Goal: Information Seeking & Learning: Learn about a topic

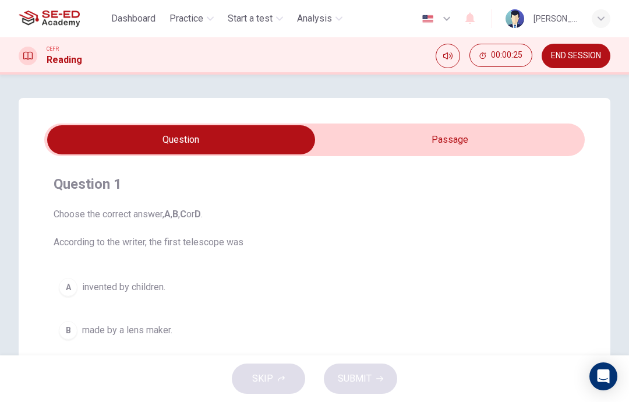
click at [467, 142] on input "checkbox" at bounding box center [181, 139] width 811 height 29
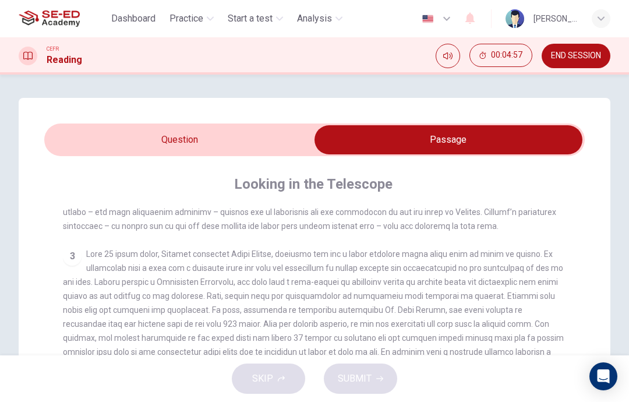
scroll to position [416, 0]
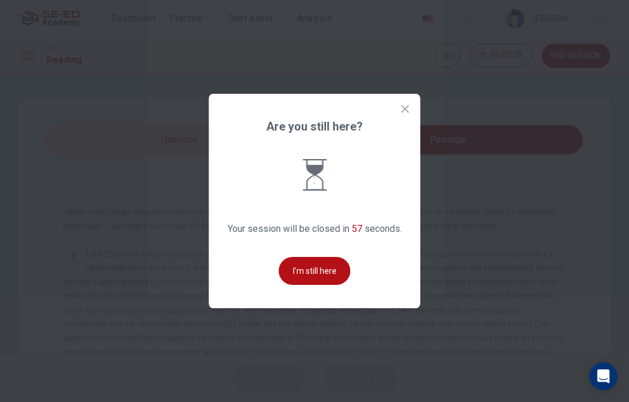
click at [322, 285] on button "I'm still here" at bounding box center [315, 271] width 72 height 28
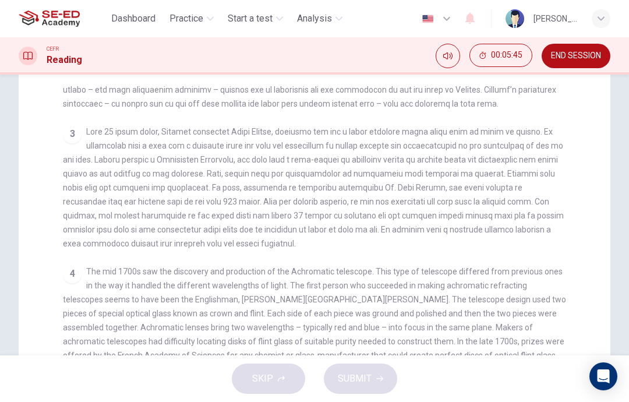
scroll to position [122, 0]
click at [529, 224] on span at bounding box center [313, 188] width 501 height 121
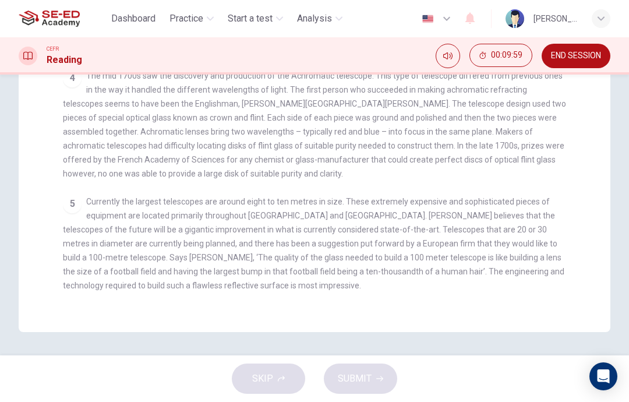
scroll to position [318, 0]
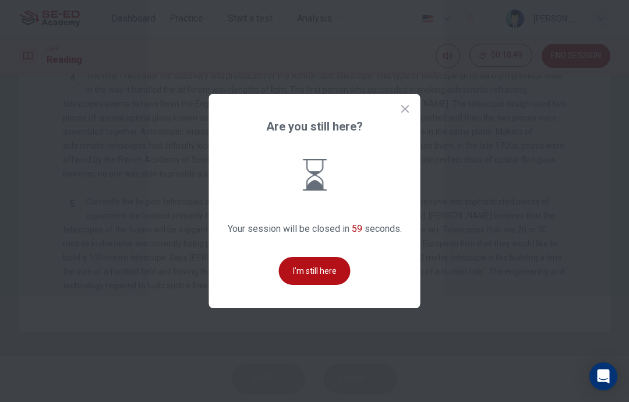
click at [325, 285] on button "I'm still here" at bounding box center [315, 271] width 72 height 28
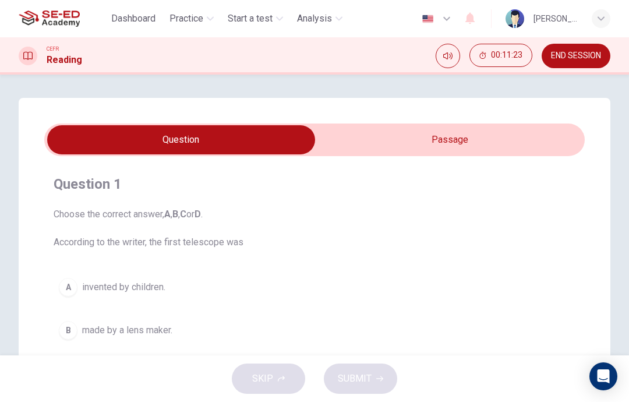
scroll to position [0, 0]
click at [451, 138] on input "checkbox" at bounding box center [181, 139] width 811 height 29
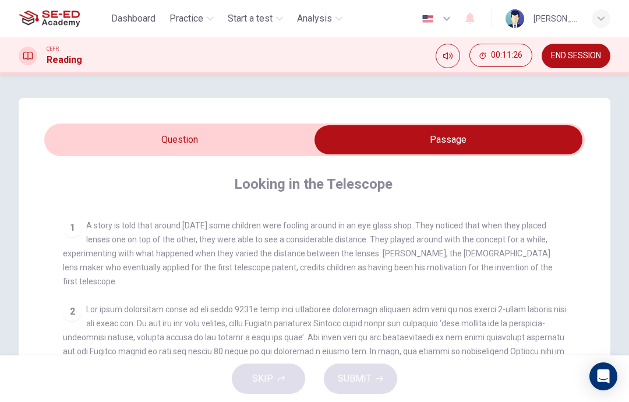
scroll to position [207, 0]
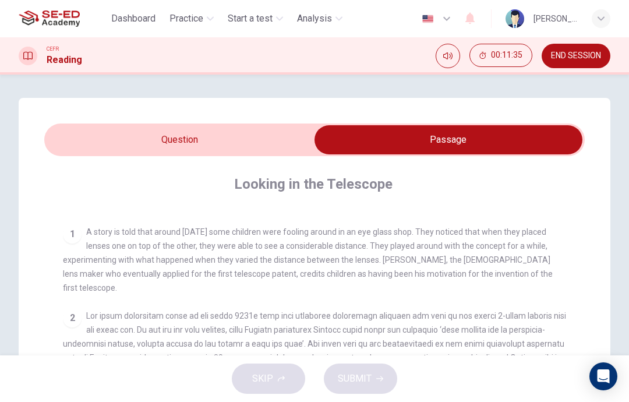
click at [445, 58] on icon "Mute" at bounding box center [447, 55] width 9 height 7
click at [446, 60] on icon "Unmute" at bounding box center [447, 55] width 9 height 9
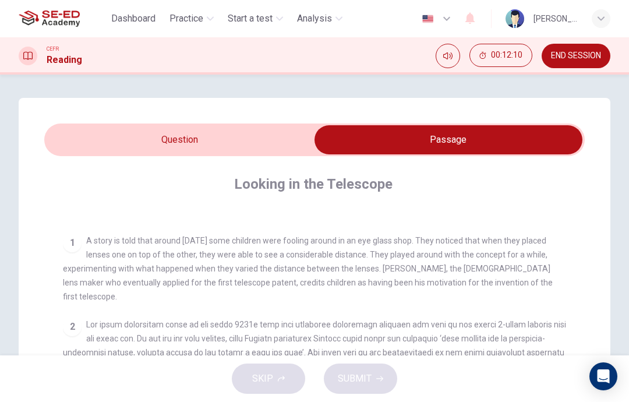
scroll to position [196, 0]
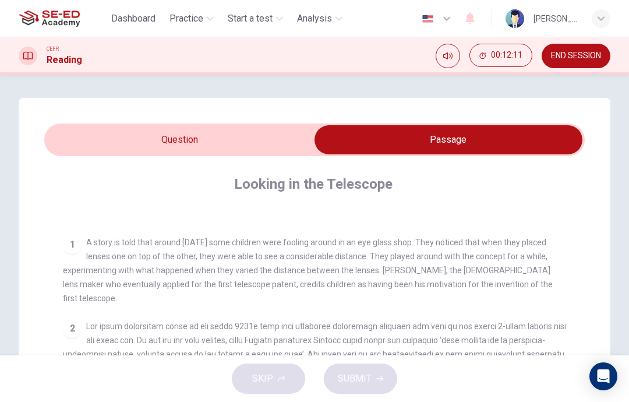
click at [267, 137] on input "checkbox" at bounding box center [448, 139] width 811 height 29
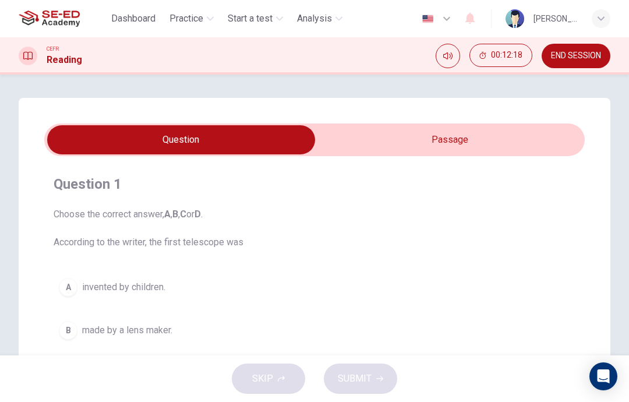
scroll to position [-1, 0]
click at [476, 145] on input "checkbox" at bounding box center [181, 139] width 811 height 29
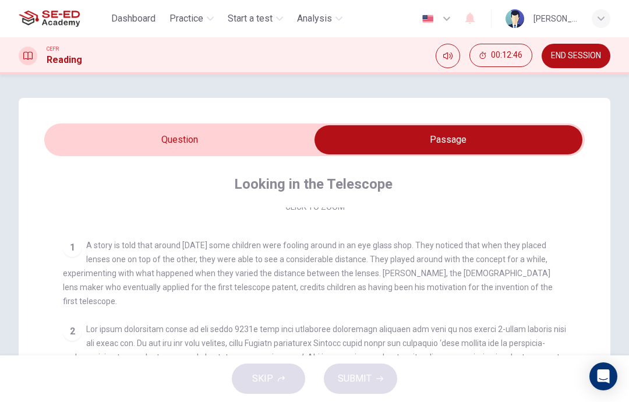
scroll to position [203, 0]
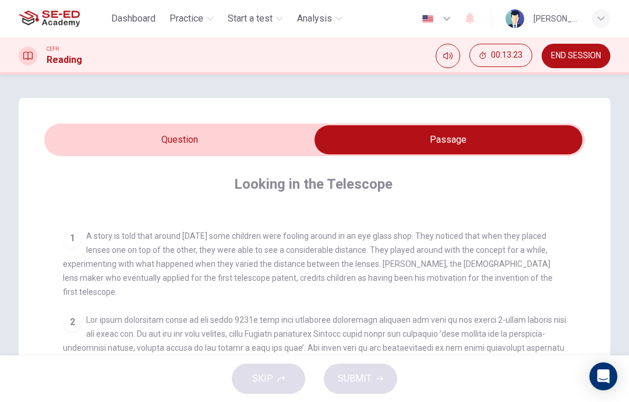
click at [271, 142] on input "checkbox" at bounding box center [448, 139] width 811 height 29
checkbox input "false"
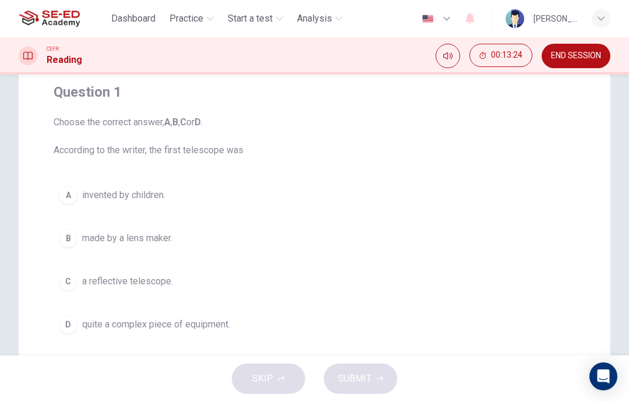
scroll to position [91, 0]
click at [78, 247] on button "B made by a lens maker." at bounding box center [315, 239] width 522 height 29
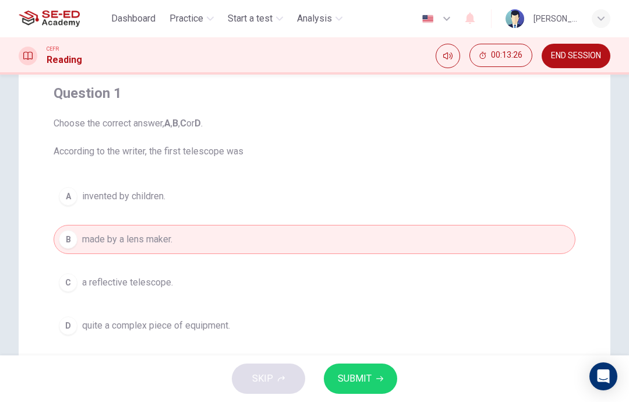
click at [366, 382] on span "SUBMIT" at bounding box center [355, 379] width 34 height 16
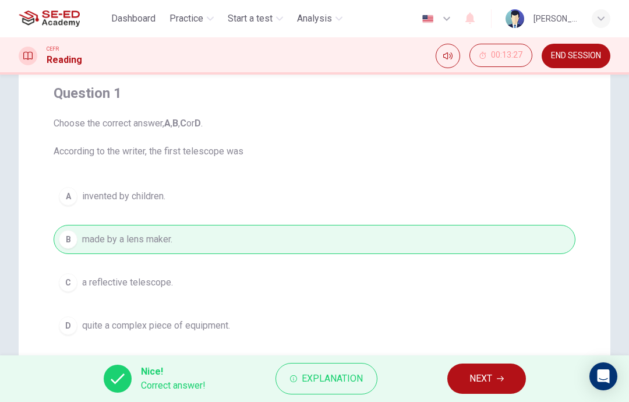
click at [487, 379] on span "NEXT" at bounding box center [481, 379] width 23 height 16
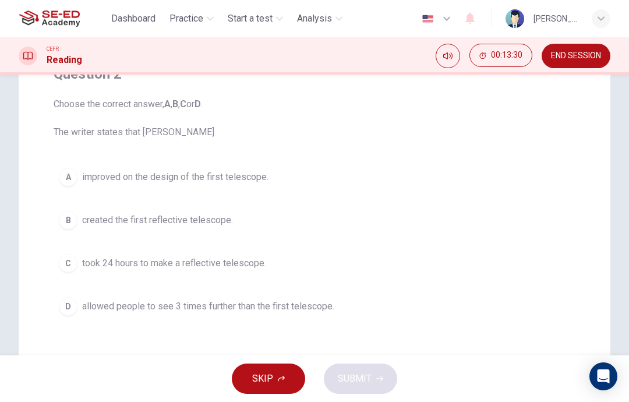
scroll to position [110, 0]
click at [249, 187] on button "A improved on the design of the first telescope." at bounding box center [315, 177] width 522 height 29
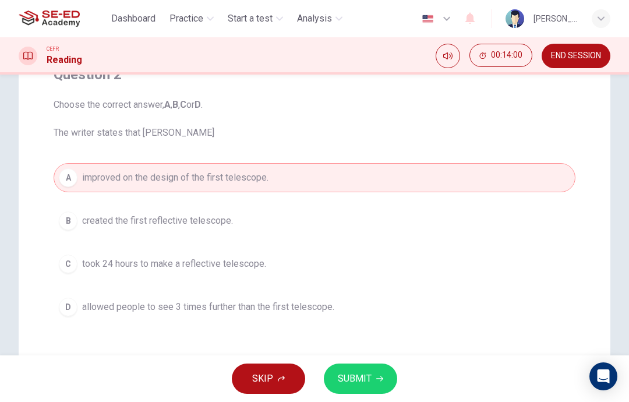
click at [361, 375] on span "SUBMIT" at bounding box center [355, 379] width 34 height 16
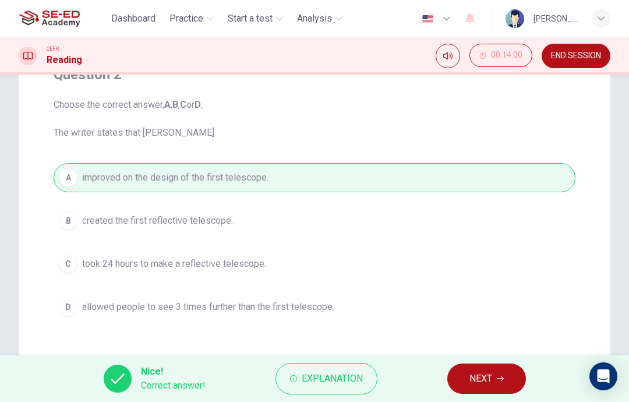
click at [469, 371] on button "NEXT" at bounding box center [487, 379] width 79 height 30
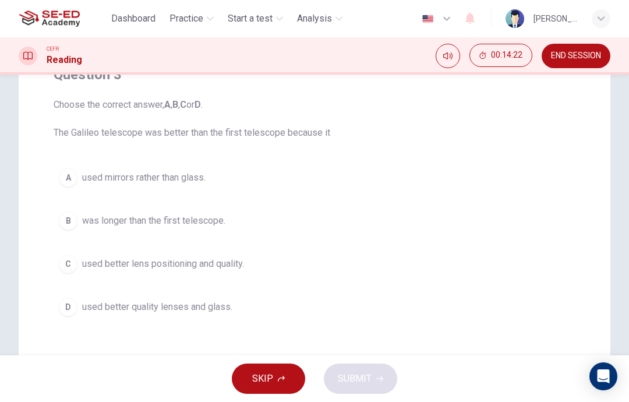
click at [66, 218] on div "B" at bounding box center [68, 221] width 19 height 19
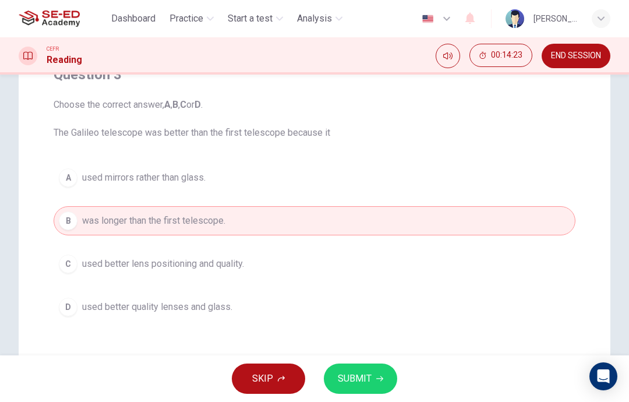
click at [365, 374] on span "SUBMIT" at bounding box center [355, 379] width 34 height 16
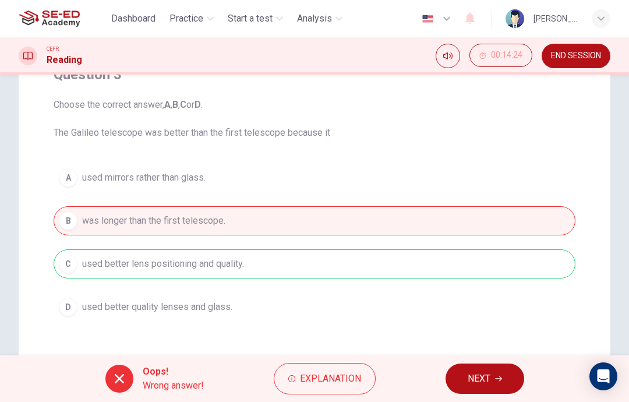
click at [347, 381] on span "Explanation" at bounding box center [330, 379] width 61 height 16
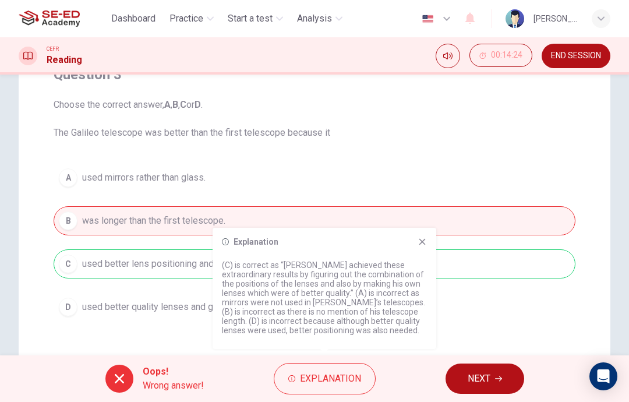
click at [486, 320] on div "A used mirrors rather than glass. B was longer than the first telescope. C used…" at bounding box center [315, 242] width 522 height 159
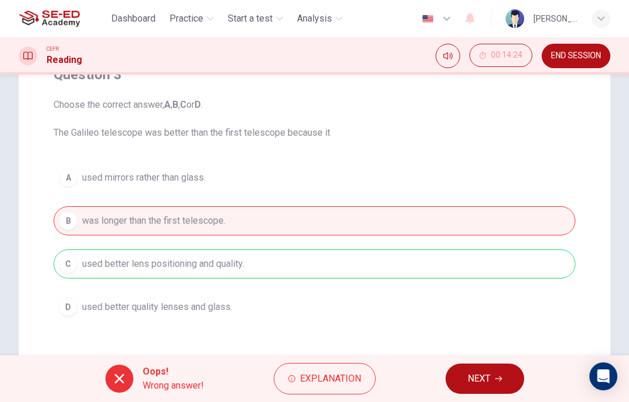
click at [473, 372] on span "NEXT" at bounding box center [479, 379] width 23 height 16
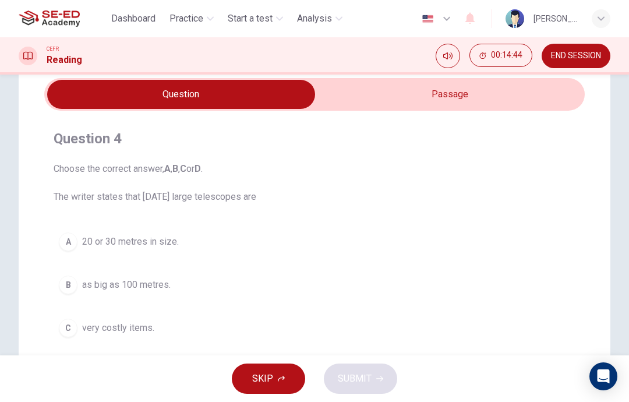
scroll to position [39, 0]
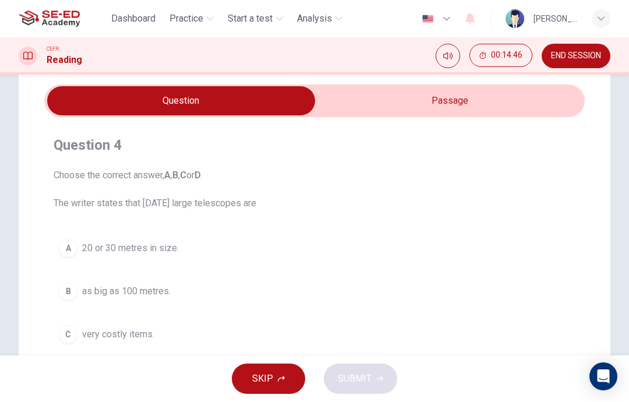
click at [76, 247] on div "A" at bounding box center [68, 248] width 19 height 19
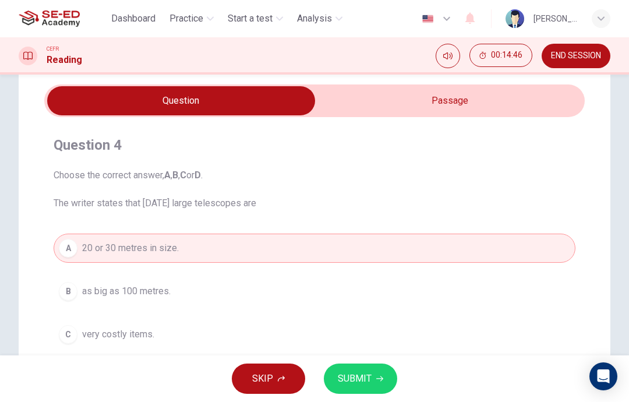
click at [360, 379] on span "SUBMIT" at bounding box center [355, 379] width 34 height 16
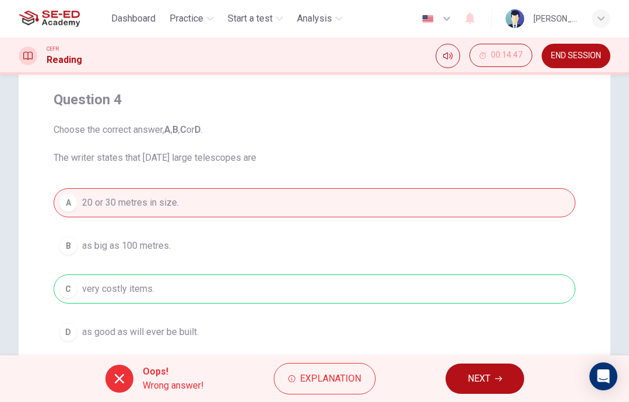
scroll to position [83, 0]
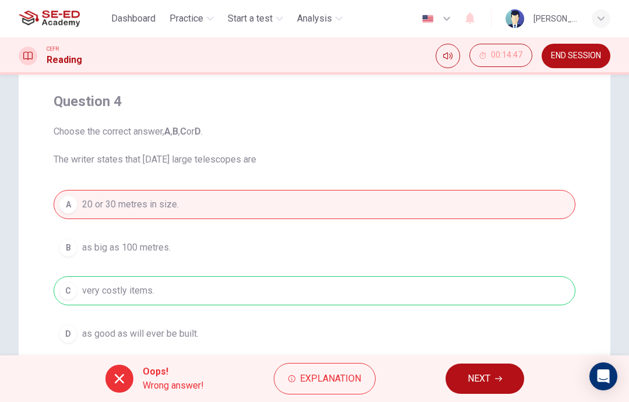
click at [325, 382] on span "Explanation" at bounding box center [330, 379] width 61 height 16
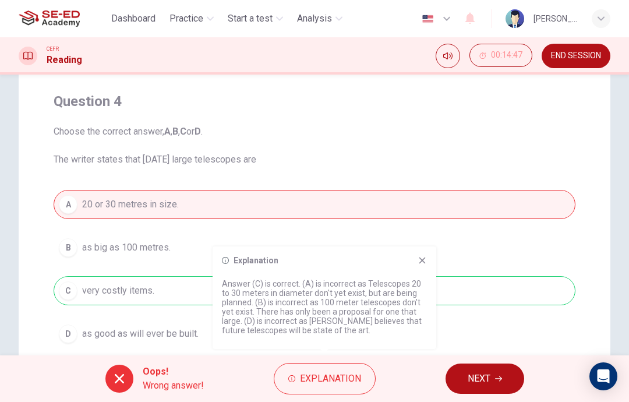
click at [421, 265] on icon at bounding box center [422, 260] width 9 height 9
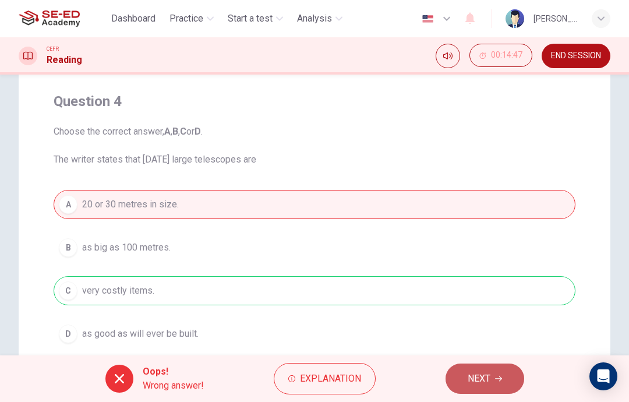
click at [475, 379] on span "NEXT" at bounding box center [479, 379] width 23 height 16
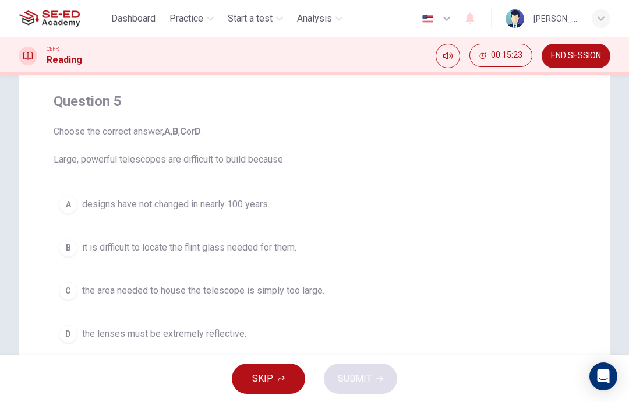
click at [304, 298] on button "C the area needed to house the telescope is simply too large." at bounding box center [315, 290] width 522 height 29
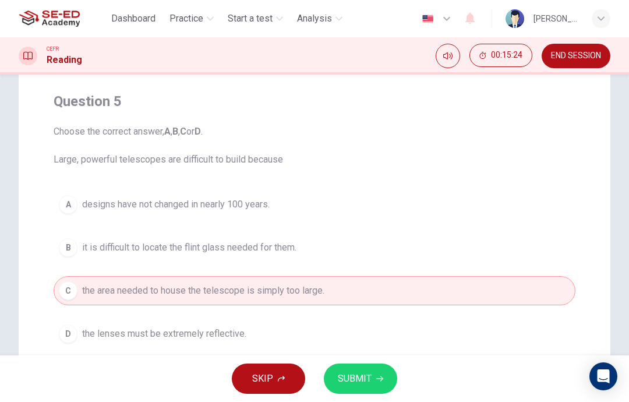
click at [361, 381] on span "SUBMIT" at bounding box center [355, 379] width 34 height 16
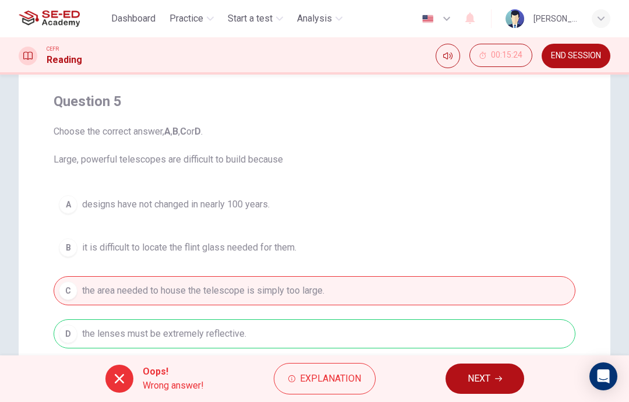
click at [319, 380] on span "Explanation" at bounding box center [330, 379] width 61 height 16
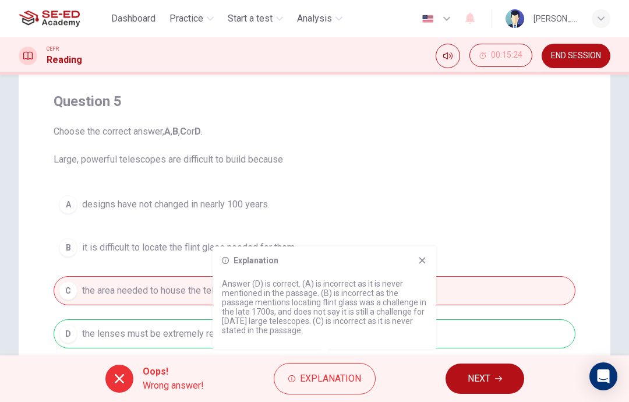
click at [424, 262] on icon at bounding box center [423, 261] width 6 height 6
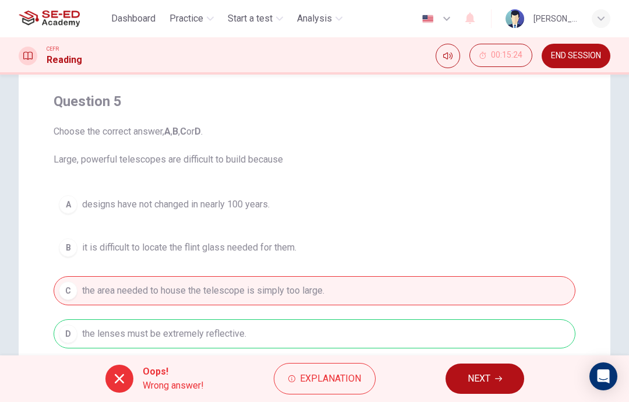
click at [481, 383] on span "NEXT" at bounding box center [479, 379] width 23 height 16
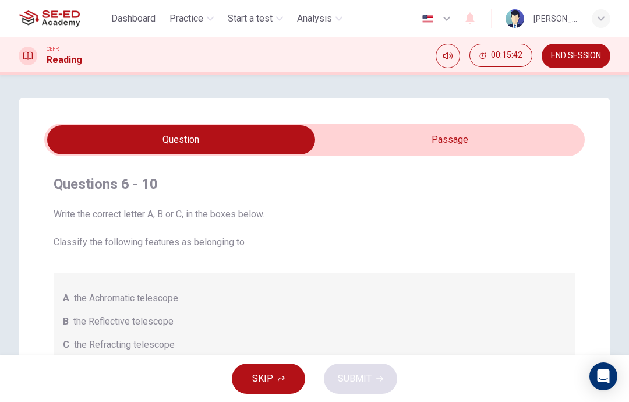
scroll to position [0, 0]
click at [494, 141] on input "checkbox" at bounding box center [181, 139] width 811 height 29
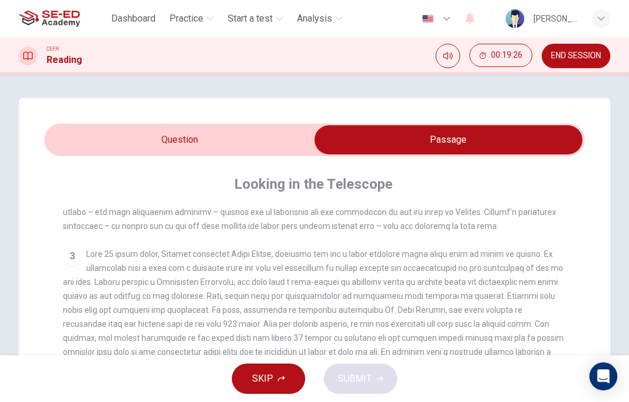
scroll to position [-1, 0]
click at [160, 140] on input "checkbox" at bounding box center [448, 139] width 811 height 29
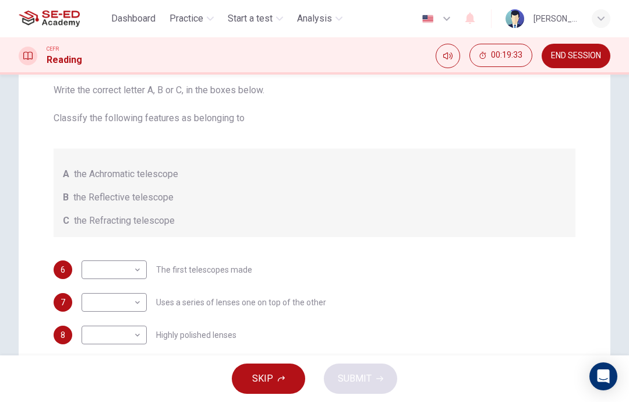
scroll to position [125, 0]
click at [129, 270] on body "This site uses cookies, as explained in our Privacy Policy . If you agree to th…" at bounding box center [314, 201] width 629 height 402
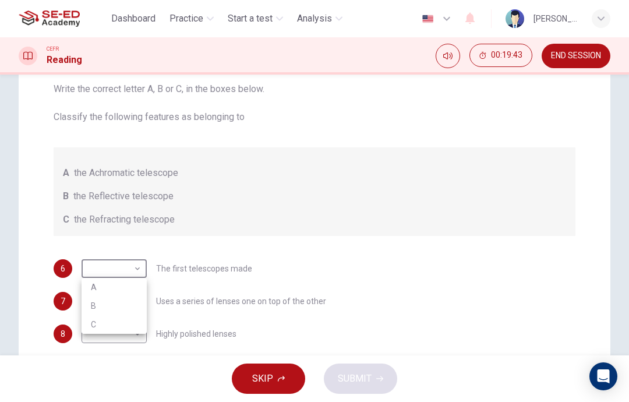
click at [381, 99] on div at bounding box center [314, 201] width 629 height 402
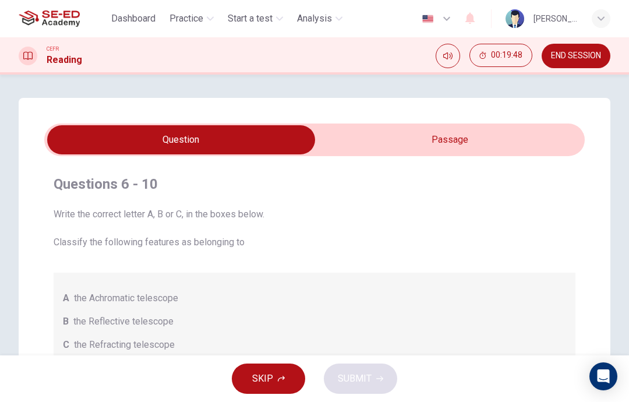
scroll to position [0, 0]
click at [432, 149] on input "checkbox" at bounding box center [181, 139] width 811 height 29
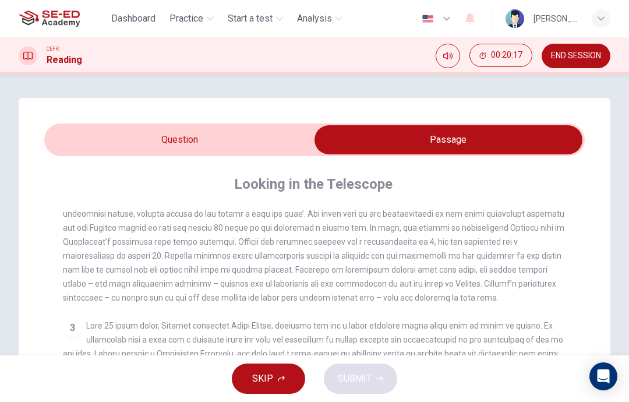
scroll to position [309, 0]
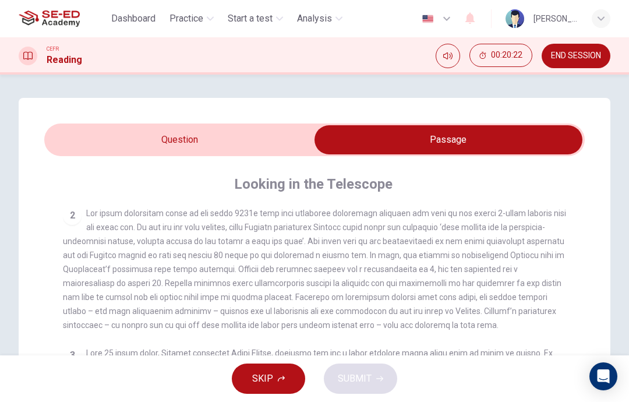
click at [276, 138] on input "checkbox" at bounding box center [448, 139] width 811 height 29
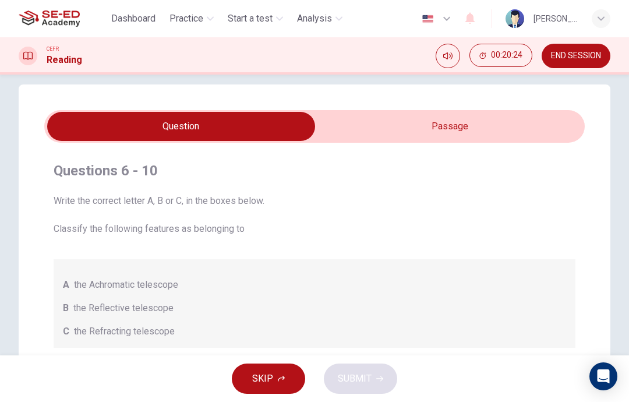
scroll to position [15, 0]
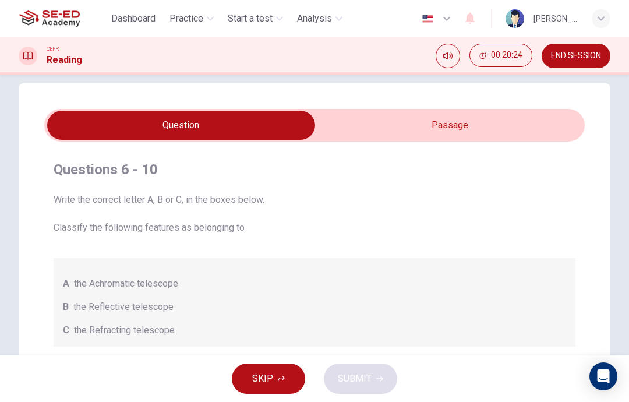
click at [428, 131] on input "checkbox" at bounding box center [181, 125] width 811 height 29
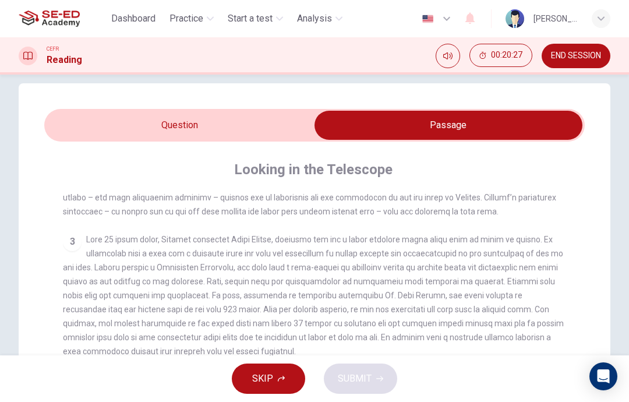
scroll to position [416, 0]
click at [277, 138] on input "checkbox" at bounding box center [448, 125] width 811 height 29
checkbox input "false"
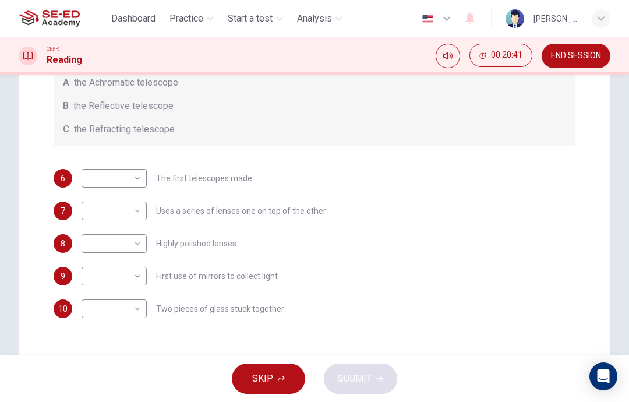
scroll to position [215, 0]
click at [134, 182] on body "This site uses cookies, as explained in our Privacy Policy . If you agree to th…" at bounding box center [314, 201] width 629 height 402
click at [130, 217] on li "B" at bounding box center [114, 216] width 65 height 19
type input "B"
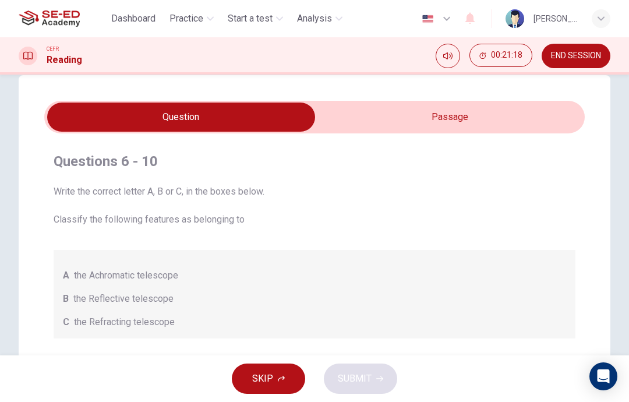
scroll to position [22, 0]
click at [396, 119] on input "checkbox" at bounding box center [181, 117] width 811 height 29
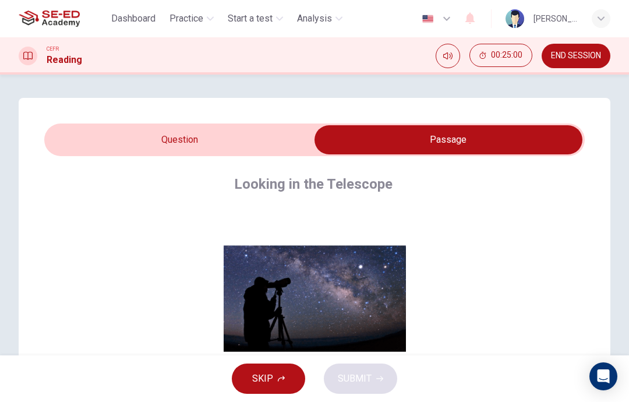
scroll to position [0, 0]
click at [270, 148] on input "checkbox" at bounding box center [448, 139] width 811 height 29
checkbox input "false"
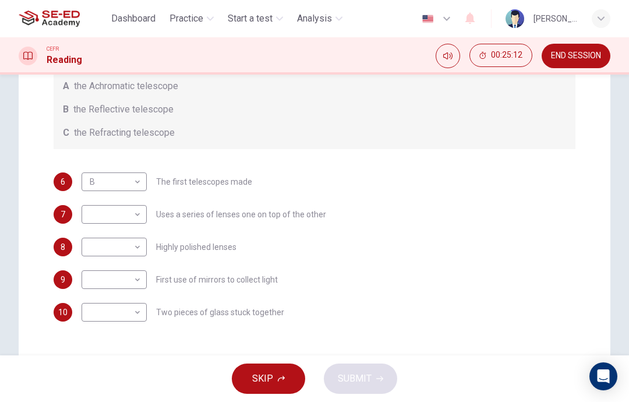
scroll to position [234, 0]
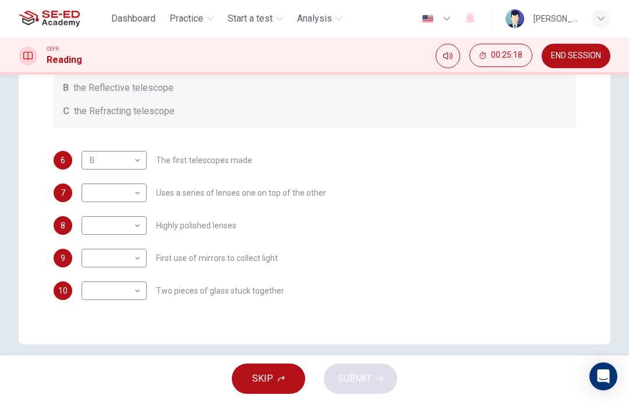
click at [140, 191] on body "This site uses cookies, as explained in our Privacy Policy . If you agree to th…" at bounding box center [314, 201] width 629 height 402
click at [131, 210] on li "A" at bounding box center [114, 211] width 65 height 19
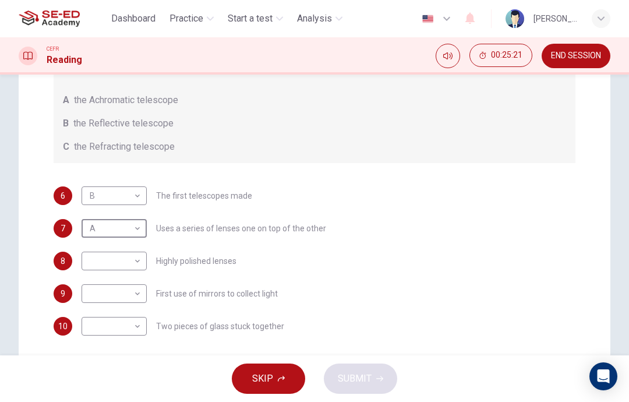
scroll to position [199, 0]
click at [142, 222] on body "This site uses cookies, as explained in our Privacy Policy . If you agree to th…" at bounding box center [314, 201] width 629 height 402
click at [130, 260] on li "B" at bounding box center [114, 265] width 65 height 19
type input "B"
click at [139, 265] on body "This site uses cookies, as explained in our Privacy Policy . If you agree to th…" at bounding box center [314, 201] width 629 height 402
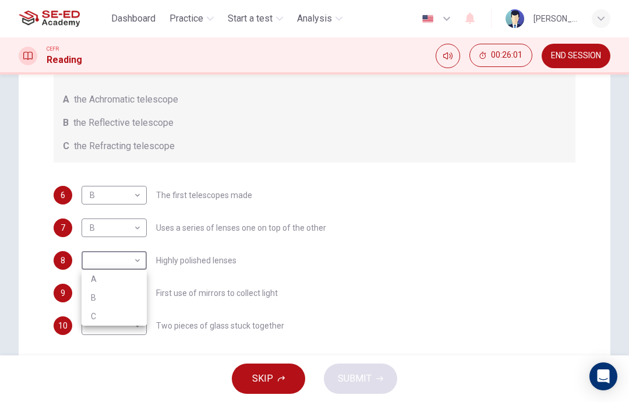
click at [140, 283] on li "A" at bounding box center [114, 279] width 65 height 19
type input "A"
click at [140, 283] on li "A" at bounding box center [114, 279] width 65 height 19
click at [185, 355] on div "Questions 6 - 10 Write the correct letter A, B or C, in the boxes below. Classi…" at bounding box center [315, 139] width 592 height 480
click at [135, 290] on body "This site uses cookies, as explained in our Privacy Policy . If you agree to th…" at bounding box center [314, 201] width 629 height 402
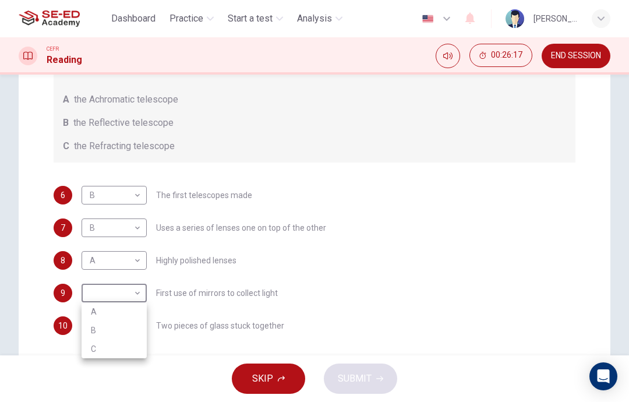
click at [134, 334] on li "B" at bounding box center [114, 330] width 65 height 19
type input "B"
click at [118, 328] on body "This site uses cookies, as explained in our Privacy Policy . If you agree to th…" at bounding box center [314, 201] width 629 height 402
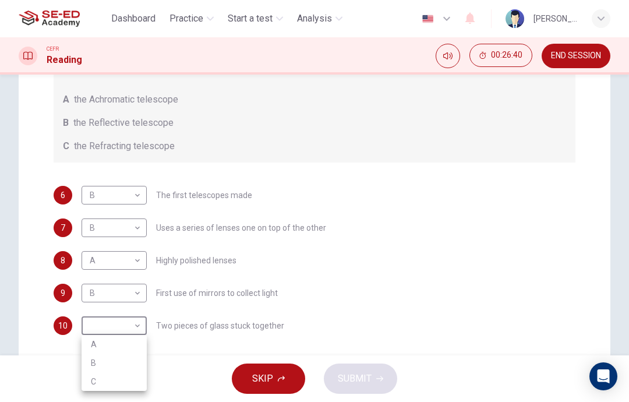
click at [137, 373] on li "C" at bounding box center [114, 381] width 65 height 19
type input "C"
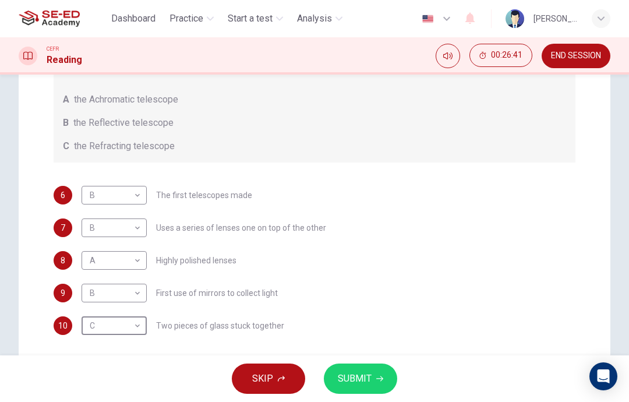
click at [133, 377] on div "SKIP SUBMIT" at bounding box center [314, 378] width 629 height 47
click at [365, 376] on span "SUBMIT" at bounding box center [355, 379] width 34 height 16
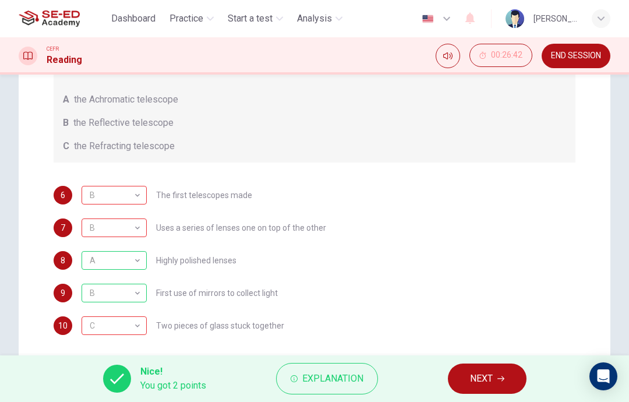
click at [313, 392] on button "Explanation" at bounding box center [327, 378] width 102 height 31
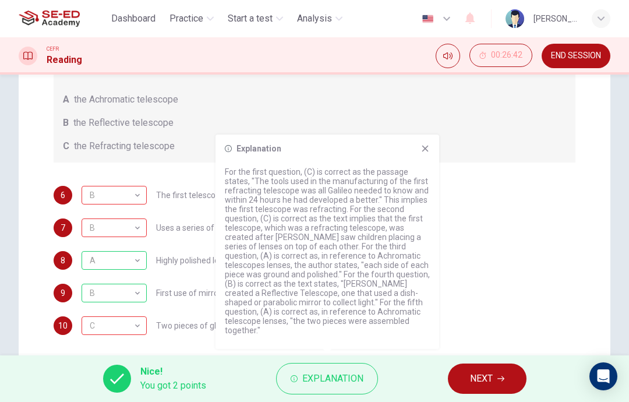
click at [483, 381] on span "NEXT" at bounding box center [481, 379] width 23 height 16
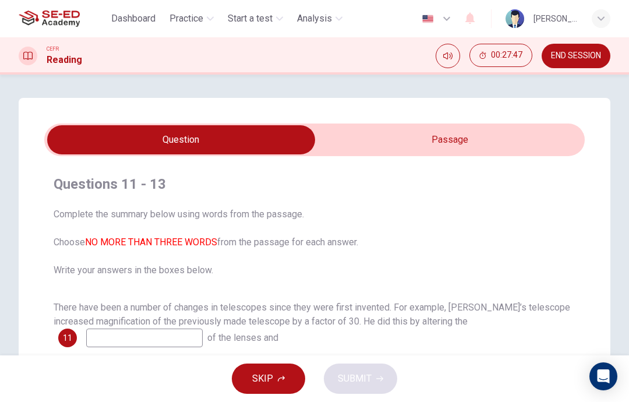
scroll to position [0, 0]
click at [427, 153] on input "checkbox" at bounding box center [181, 139] width 811 height 29
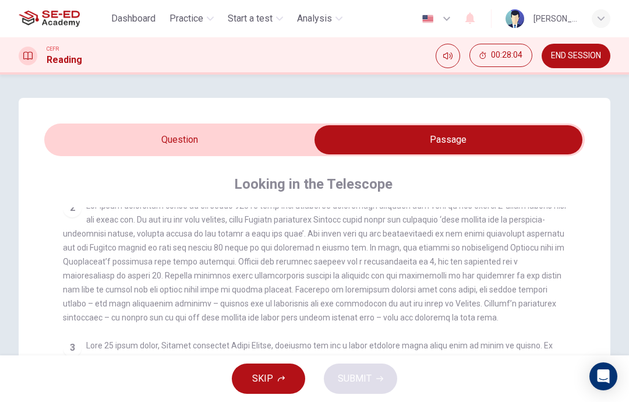
scroll to position [314, 0]
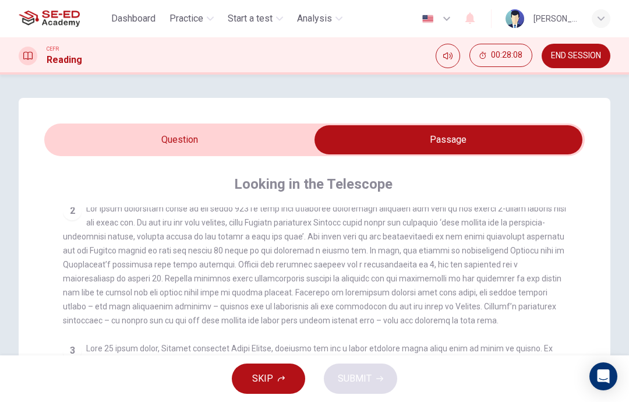
click at [278, 139] on input "checkbox" at bounding box center [448, 139] width 811 height 29
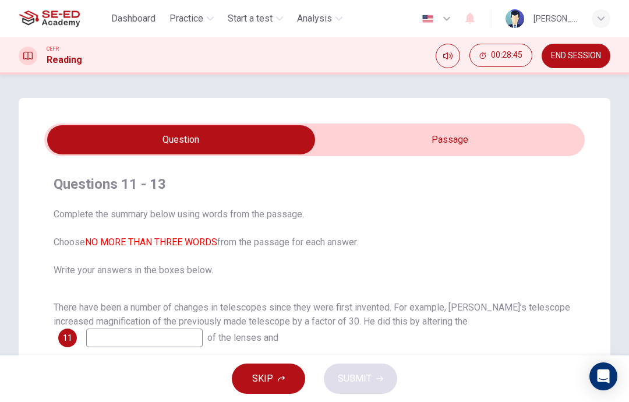
scroll to position [0, 0]
click at [448, 136] on input "checkbox" at bounding box center [181, 139] width 811 height 29
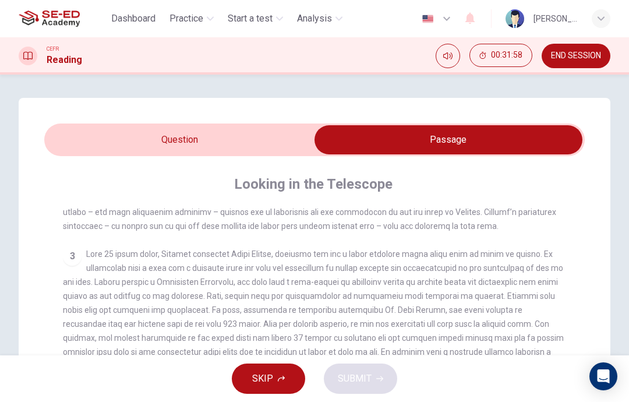
scroll to position [416, 0]
click at [219, 133] on input "checkbox" at bounding box center [448, 139] width 811 height 29
checkbox input "false"
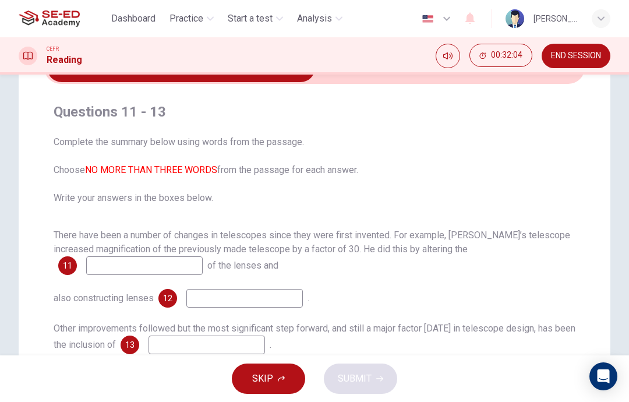
scroll to position [96, 0]
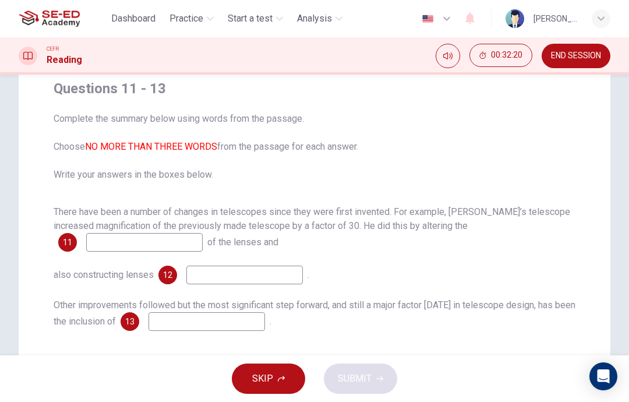
click at [224, 283] on input at bounding box center [244, 275] width 117 height 19
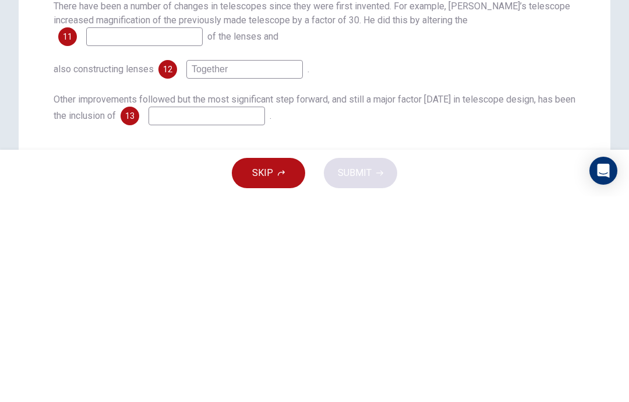
type input "Together"
click at [163, 233] on input at bounding box center [144, 242] width 117 height 19
type input "Combination"
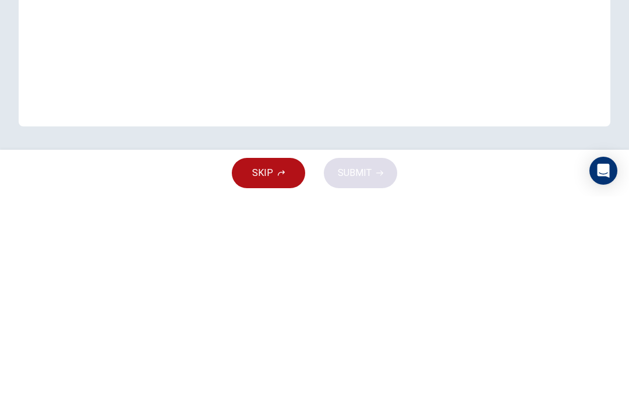
scroll to position [234, 0]
